Goal: Navigation & Orientation: Find specific page/section

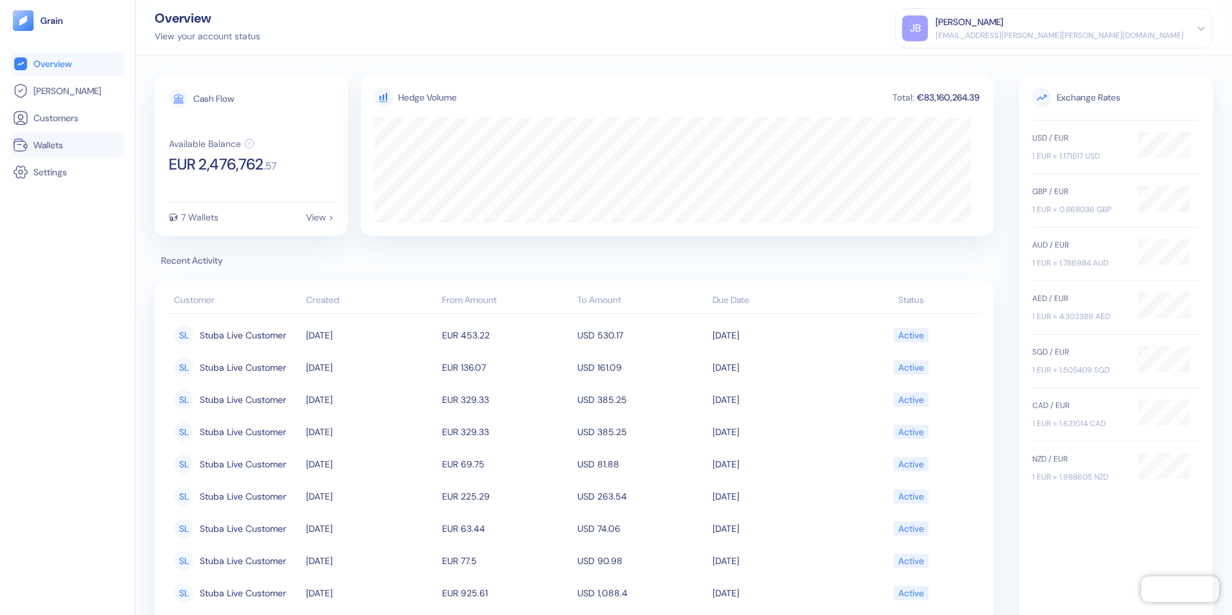
click at [59, 146] on span "Wallets" at bounding box center [49, 145] width 30 height 13
